Goal: Task Accomplishment & Management: Manage account settings

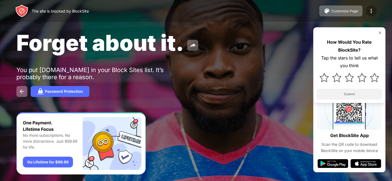
click at [372, 10] on img at bounding box center [371, 11] width 7 height 7
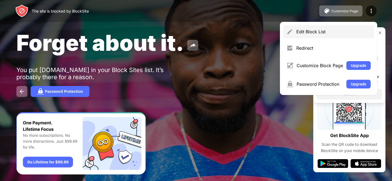
click at [309, 33] on div "Edit Block List" at bounding box center [333, 31] width 74 height 5
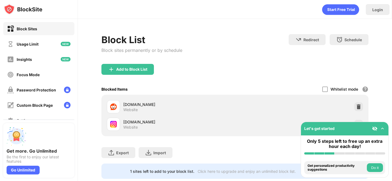
scroll to position [17, 0]
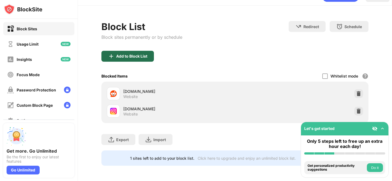
click at [128, 54] on div "Add to Block List" at bounding box center [131, 56] width 31 height 4
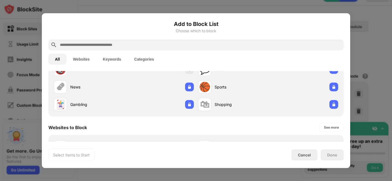
scroll to position [114, 0]
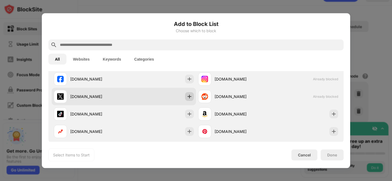
click at [187, 97] on img at bounding box center [189, 96] width 5 height 5
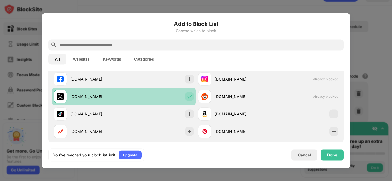
click at [187, 97] on img at bounding box center [189, 96] width 5 height 5
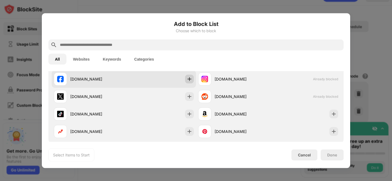
click at [187, 79] on img at bounding box center [189, 78] width 5 height 5
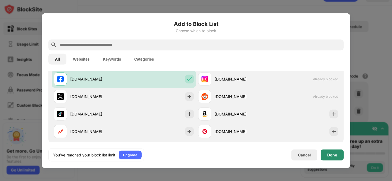
click at [334, 154] on div "Done" at bounding box center [332, 155] width 10 height 4
